Goal: Navigation & Orientation: Find specific page/section

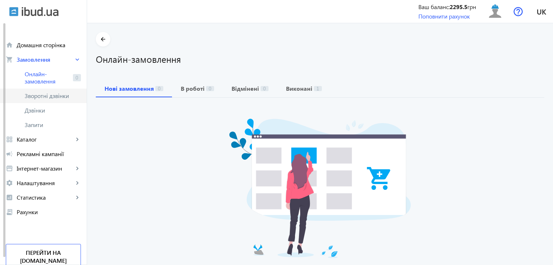
click at [62, 89] on link "Зворотні дзвінки" at bounding box center [43, 96] width 87 height 15
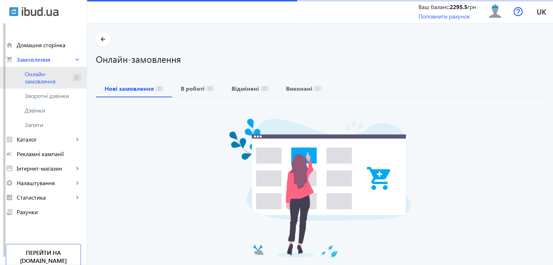
click at [60, 83] on span "Онлайн-замовлення" at bounding box center [47, 77] width 45 height 15
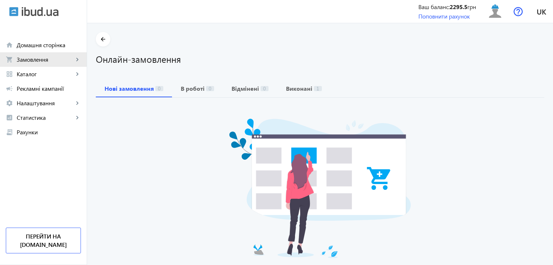
click at [48, 57] on span "Замовлення" at bounding box center [45, 59] width 57 height 7
